Goal: Book appointment/travel/reservation

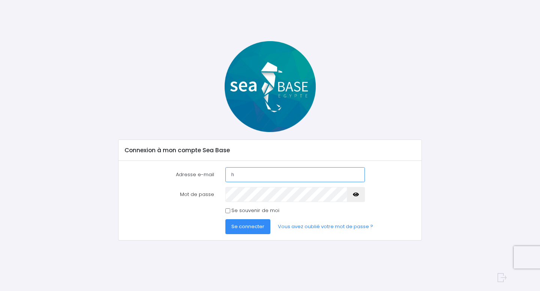
type input "[EMAIL_ADDRESS][DOMAIN_NAME]"
click at [254, 227] on span "Se connecter" at bounding box center [247, 226] width 33 height 7
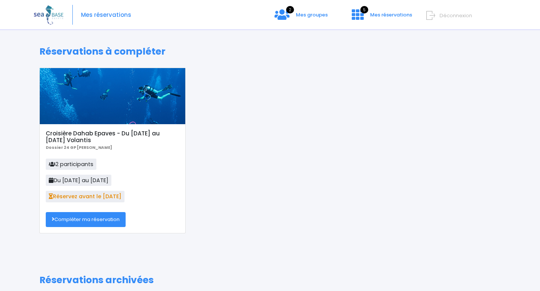
click at [85, 220] on link "Compléter ma réservation" at bounding box center [86, 219] width 80 height 15
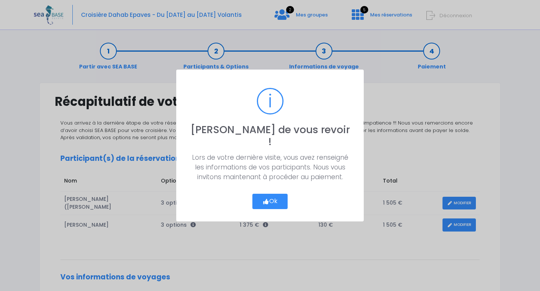
click at [274, 197] on button "Ok" at bounding box center [269, 202] width 35 height 16
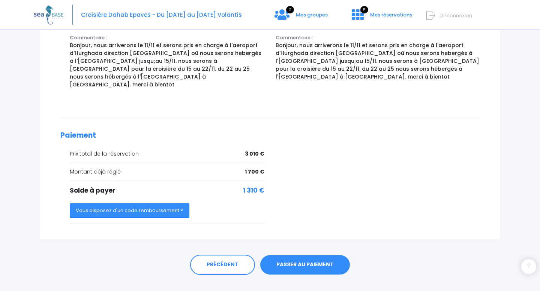
scroll to position [330, 0]
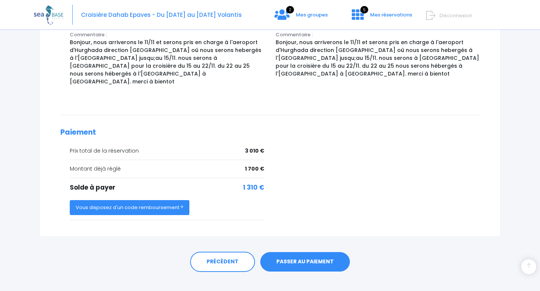
click at [150, 200] on button "Vous disposez d'un code remboursement ?" at bounding box center [130, 207] width 120 height 15
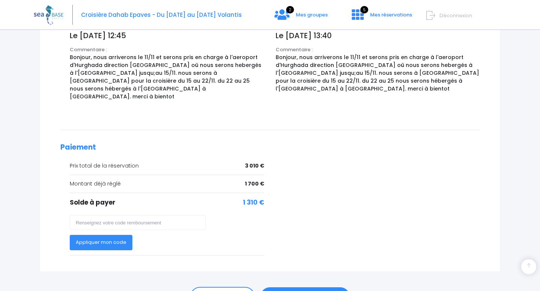
click at [196, 235] on form "Appliquer mon code" at bounding box center [167, 232] width 194 height 35
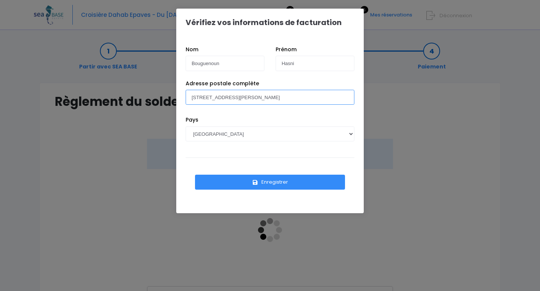
click at [262, 97] on input "7 rue teilhard de chardin" at bounding box center [269, 97] width 169 height 15
click at [388, 141] on div "Vérifiez vos informations de facturation Nom Bouguenoun Prénom Hasni Pays AFGHA…" at bounding box center [270, 145] width 540 height 291
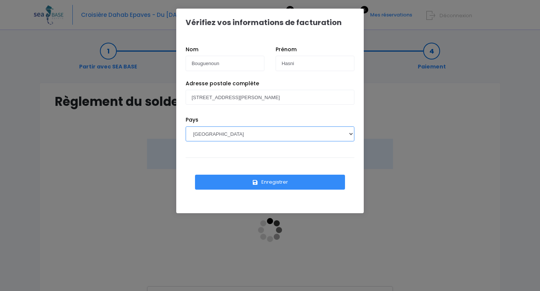
click at [229, 135] on select "AFGHANISTAN AFRIQUE DU SUD ÅLAND, ÎLES ALBANIE ALGÉRIE ALLEMAGNE ANDORRE ANGOLA…" at bounding box center [269, 134] width 169 height 15
click at [268, 185] on button "Enregistrer" at bounding box center [270, 182] width 150 height 15
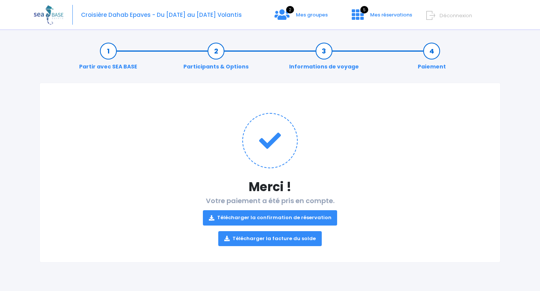
click at [282, 238] on link "Télécharger la facture du solde" at bounding box center [269, 239] width 103 height 15
click at [287, 216] on link "Télécharger la confirmation de réservation" at bounding box center [270, 218] width 135 height 15
click at [264, 217] on link "Télécharger la confirmation de réservation" at bounding box center [270, 218] width 135 height 15
click at [389, 15] on span "Mes réservations" at bounding box center [391, 14] width 42 height 7
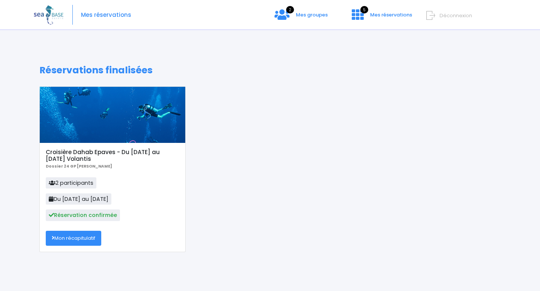
click at [75, 238] on link "Mon récapitulatif" at bounding box center [73, 238] width 55 height 15
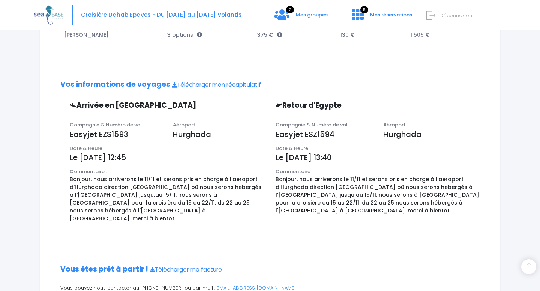
scroll to position [208, 0]
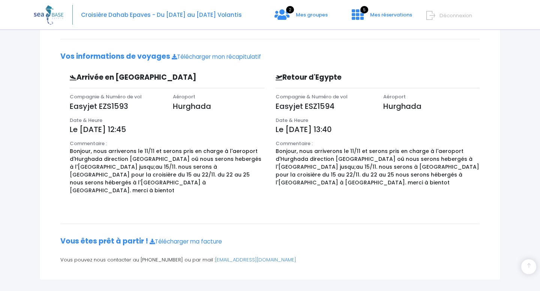
click at [448, 15] on span "Déconnexion" at bounding box center [455, 15] width 33 height 7
